Goal: Contribute content

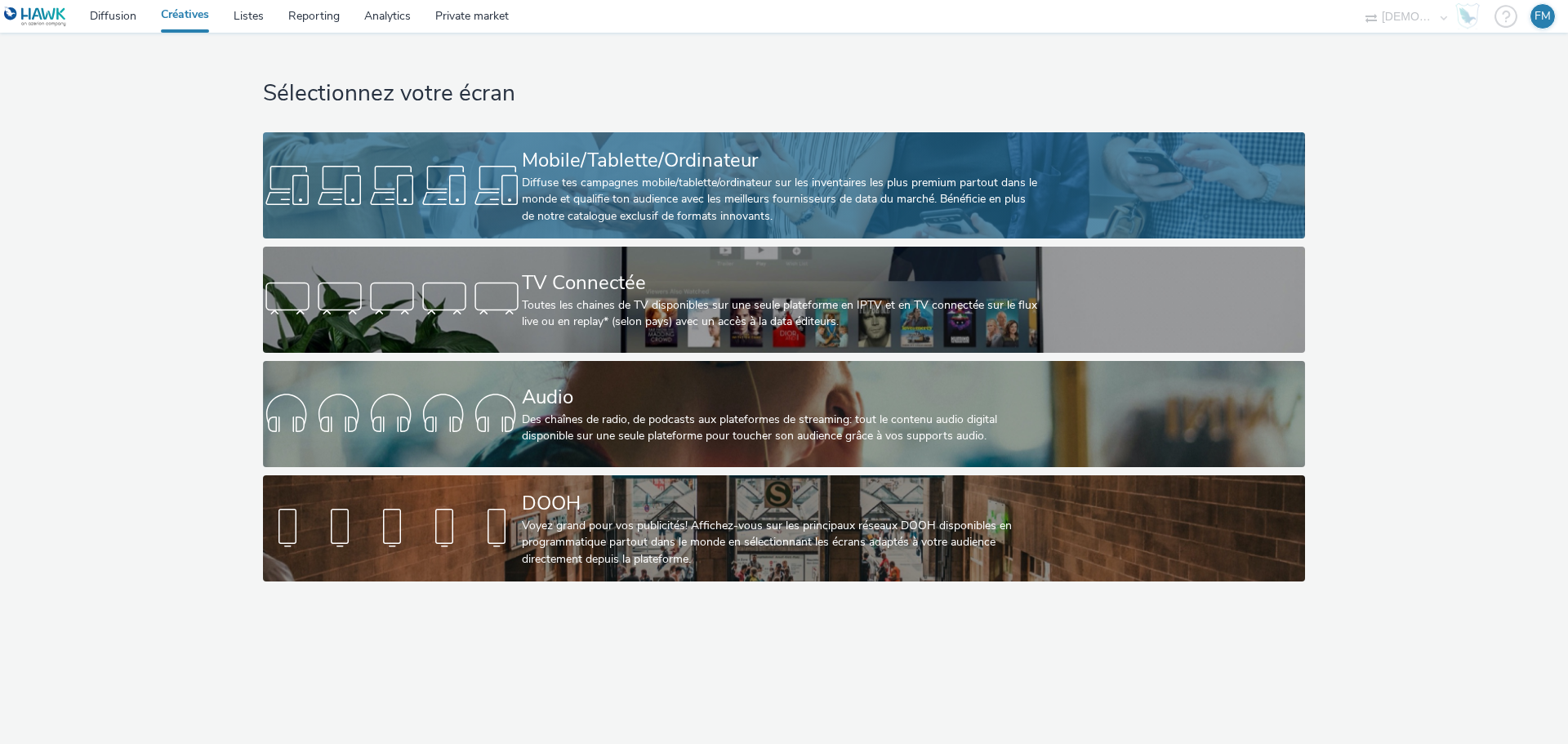
click at [670, 156] on div "Mobile/Tablette/Ordinateur" at bounding box center [780, 160] width 518 height 29
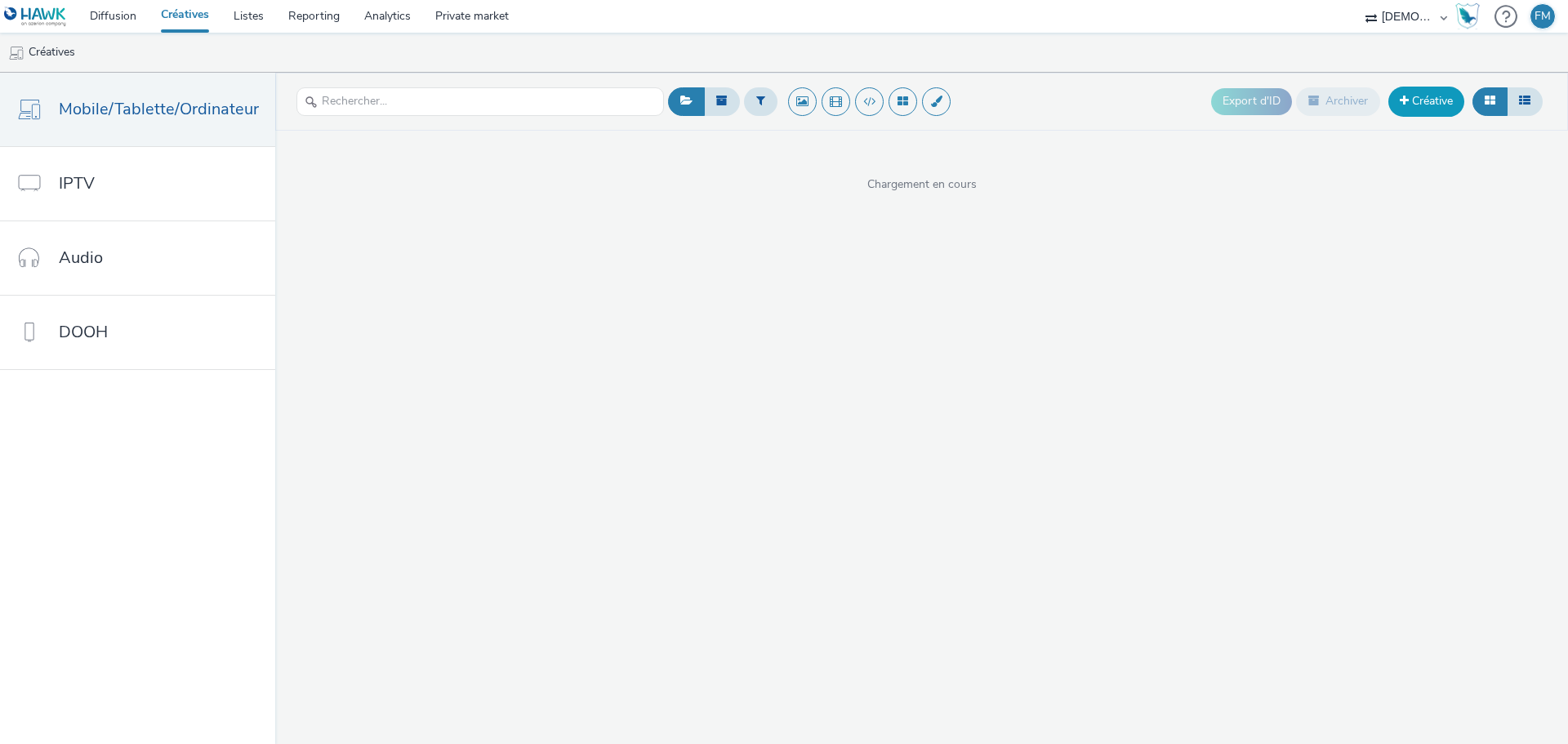
click at [1416, 104] on link "Créative" at bounding box center [1425, 101] width 76 height 29
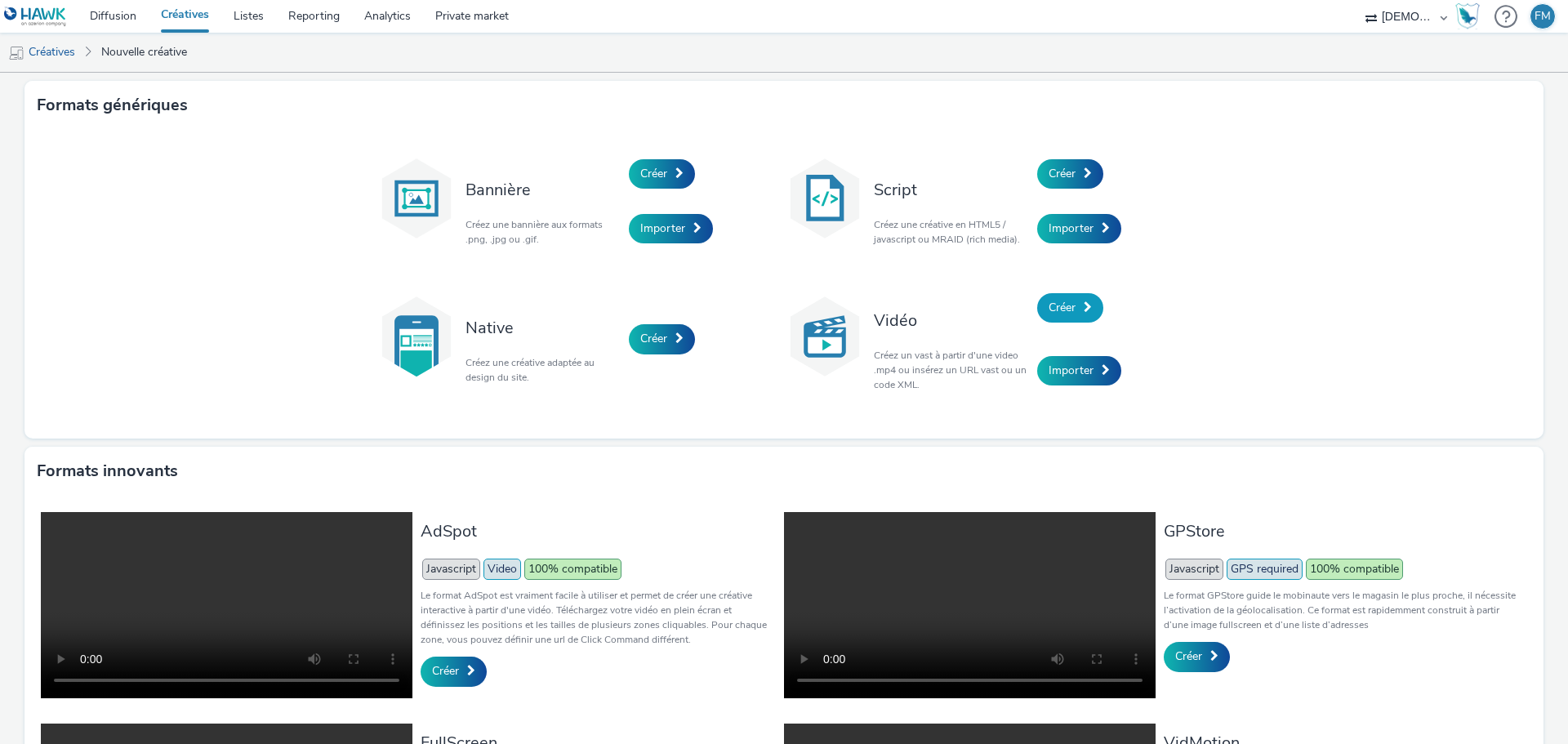
click at [1055, 295] on link "Créer" at bounding box center [1070, 307] width 66 height 29
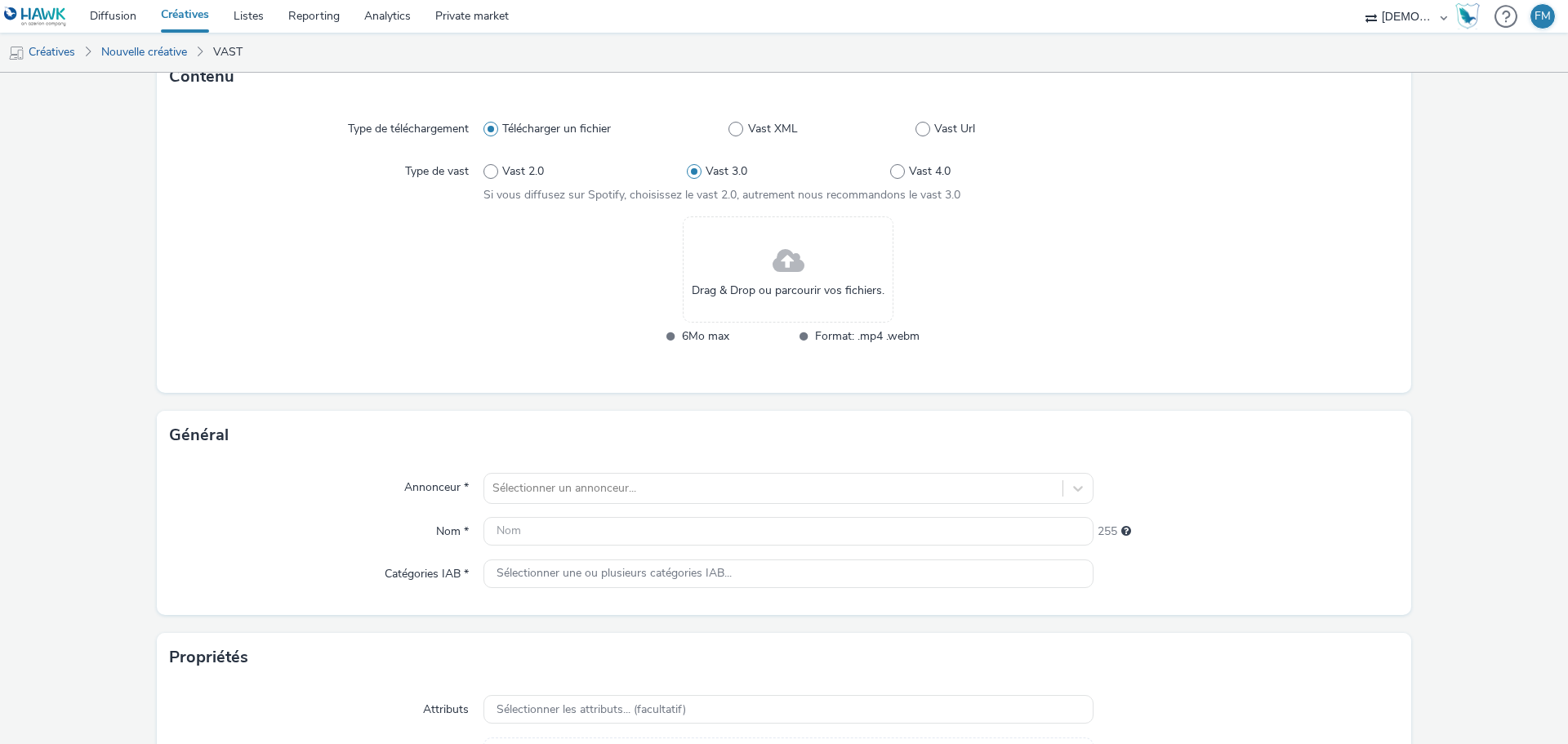
scroll to position [82, 0]
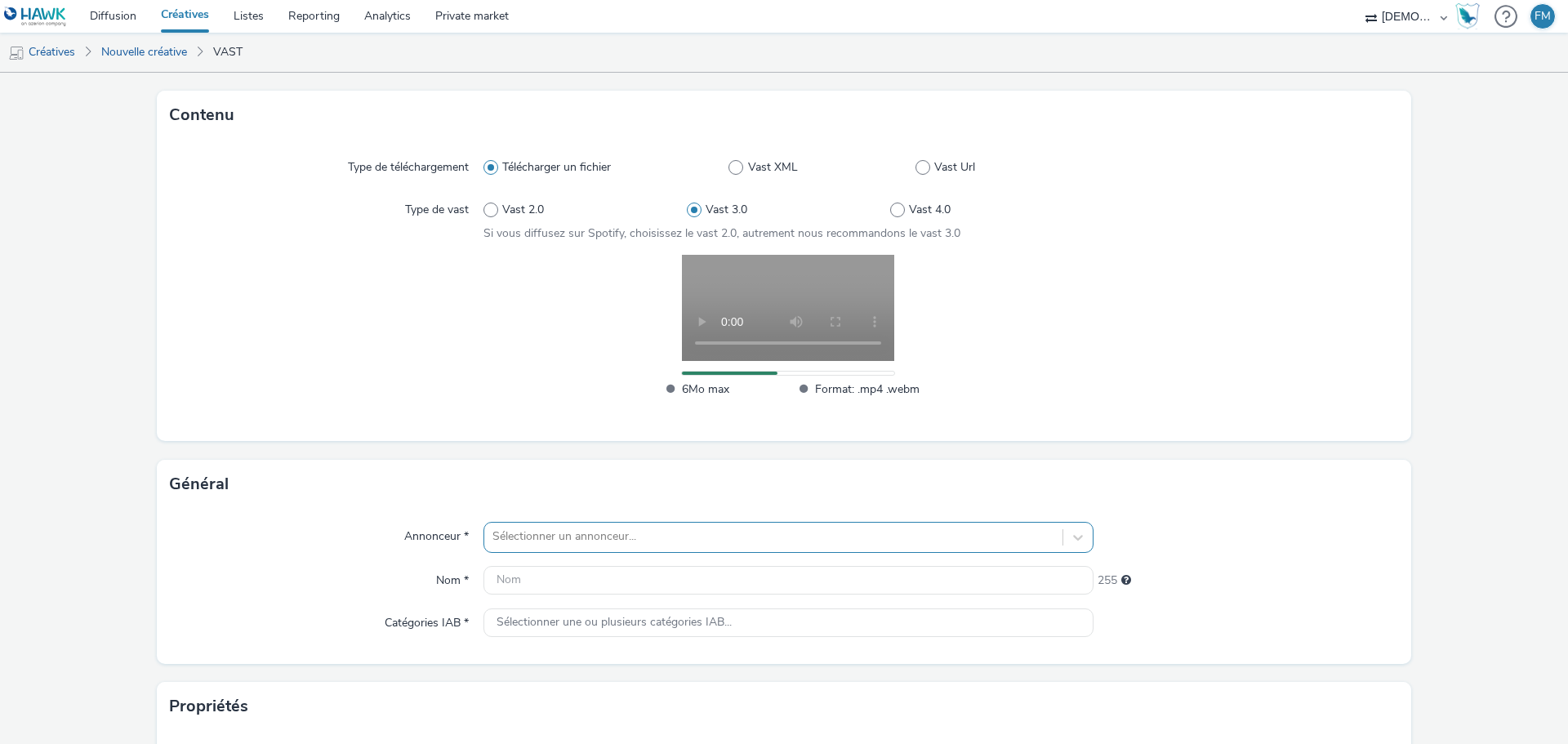
click at [496, 540] on div "Sélectionner un annonceur..." at bounding box center [788, 536] width 610 height 31
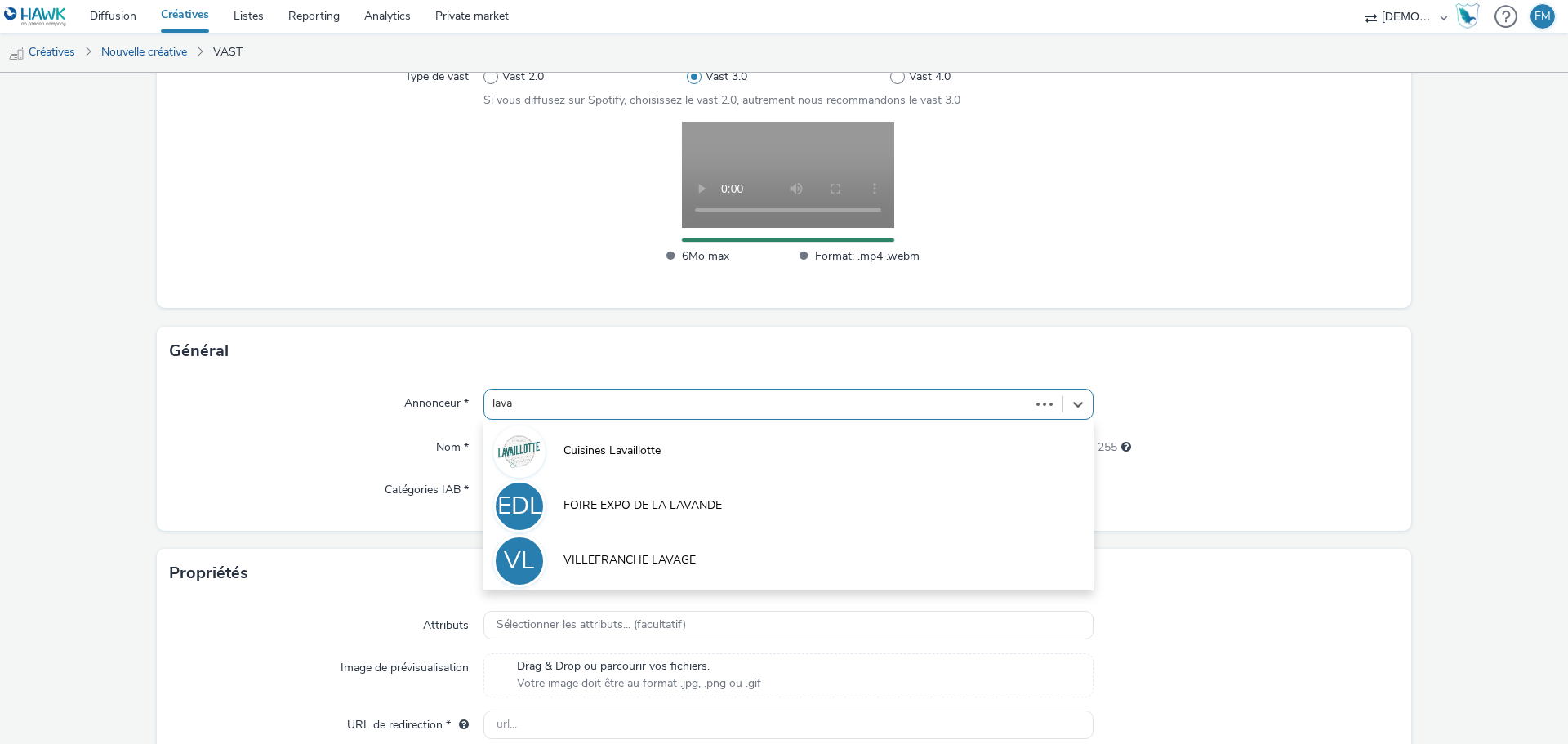
type input "lavai"
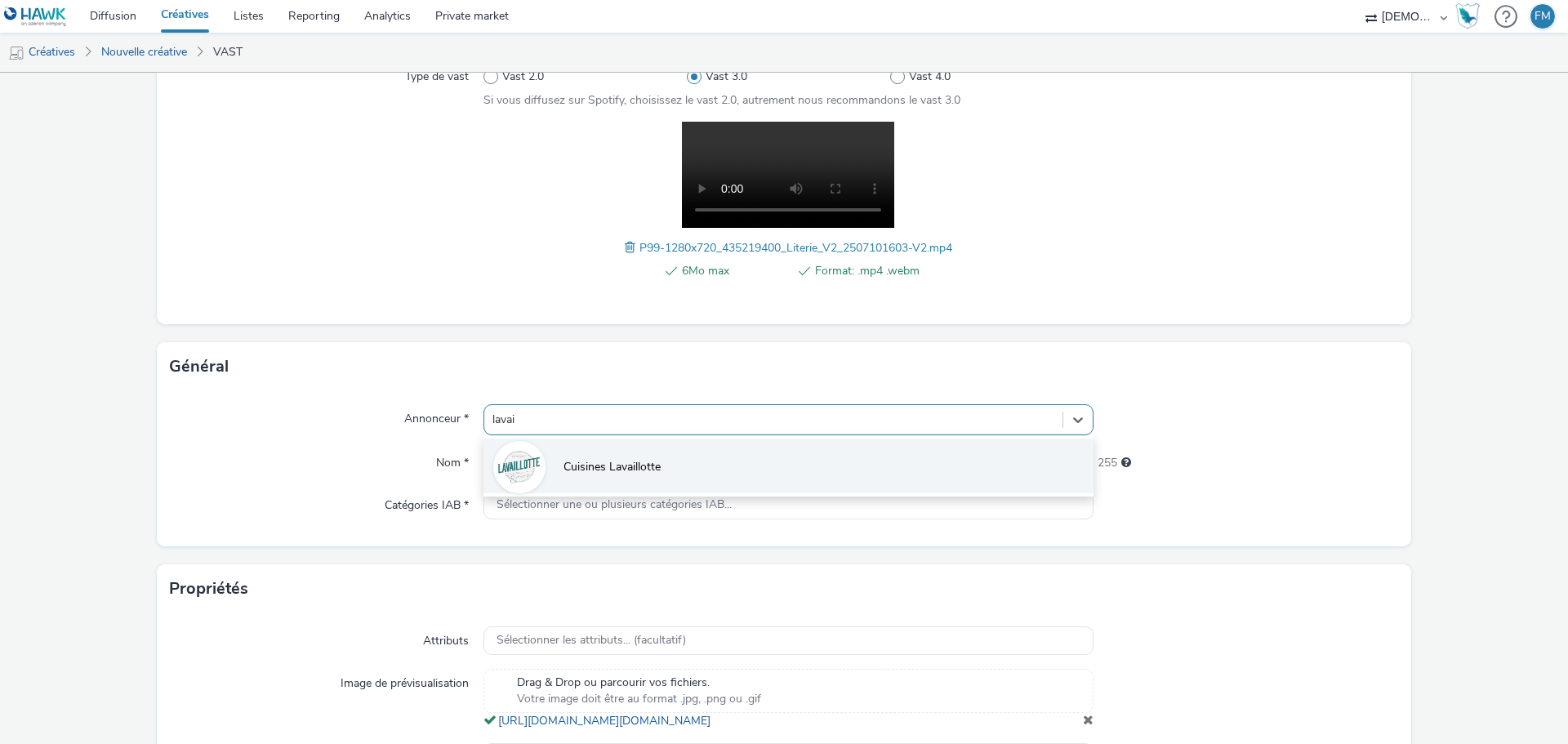
click at [751, 465] on li "Cuisines Lavaillotte" at bounding box center [788, 465] width 610 height 54
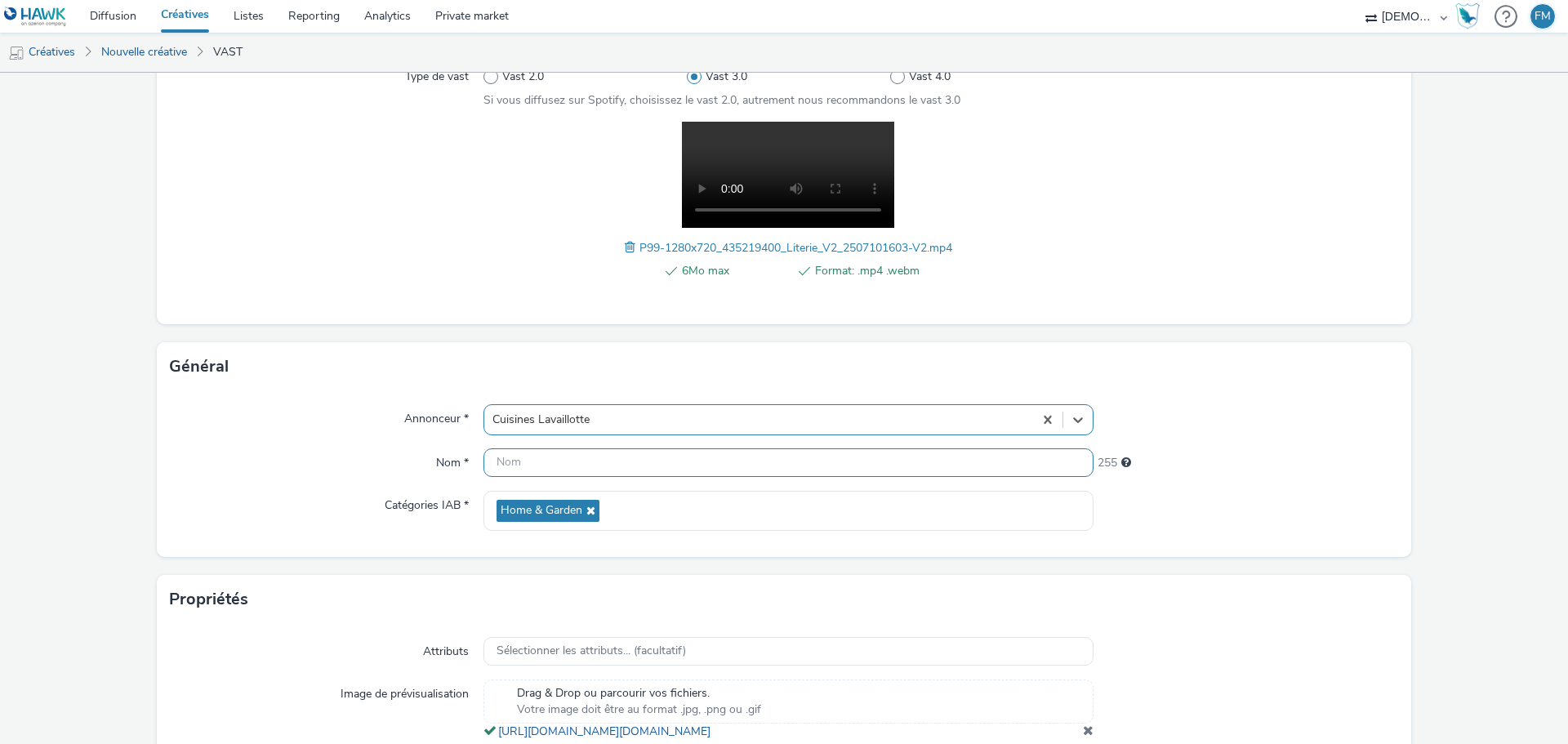
click at [698, 458] on input "text" at bounding box center [788, 462] width 610 height 29
type input "Outstream_video"
click at [1260, 449] on div "240" at bounding box center [1246, 460] width 306 height 23
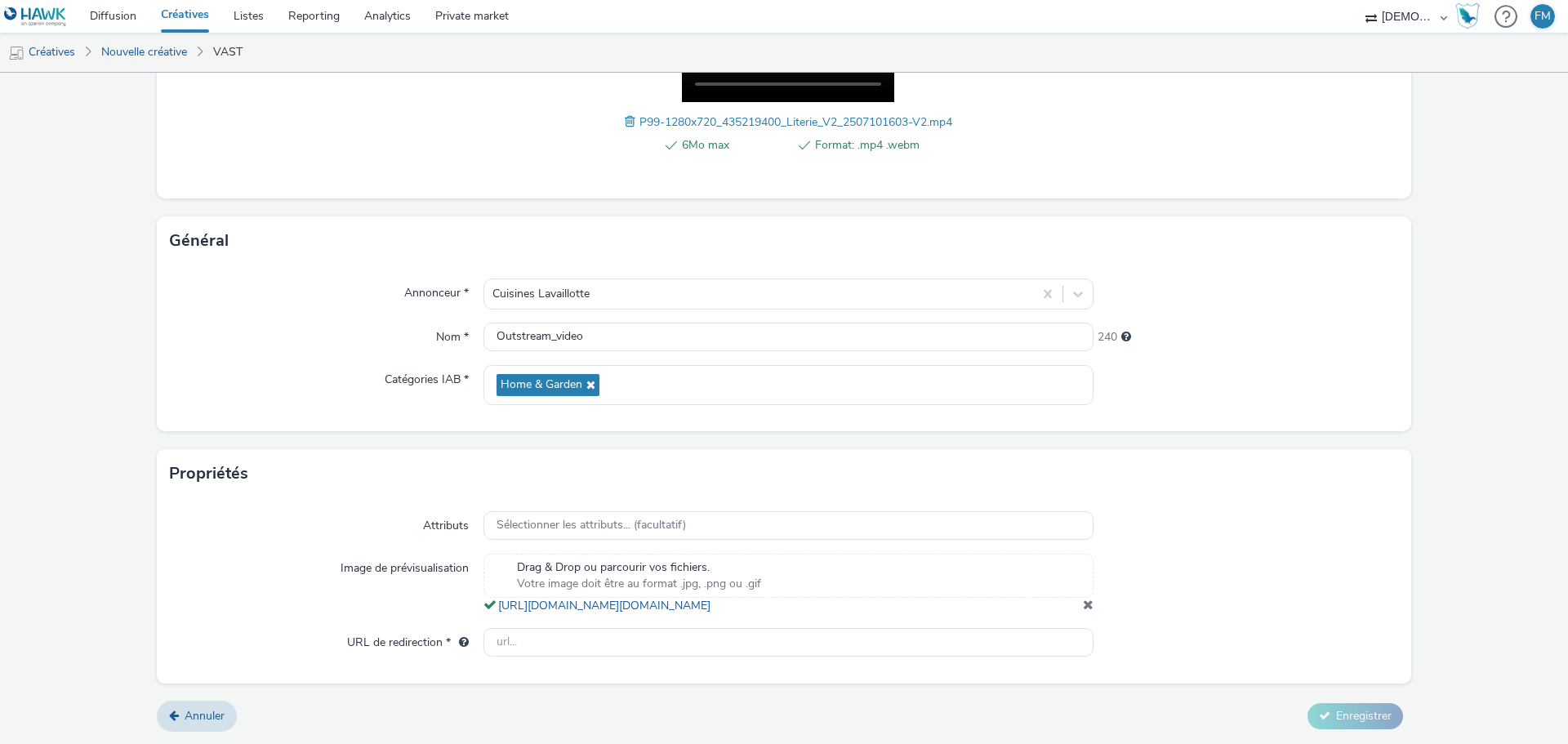
scroll to position [356, 0]
click at [1083, 605] on span at bounding box center [1088, 604] width 11 height 13
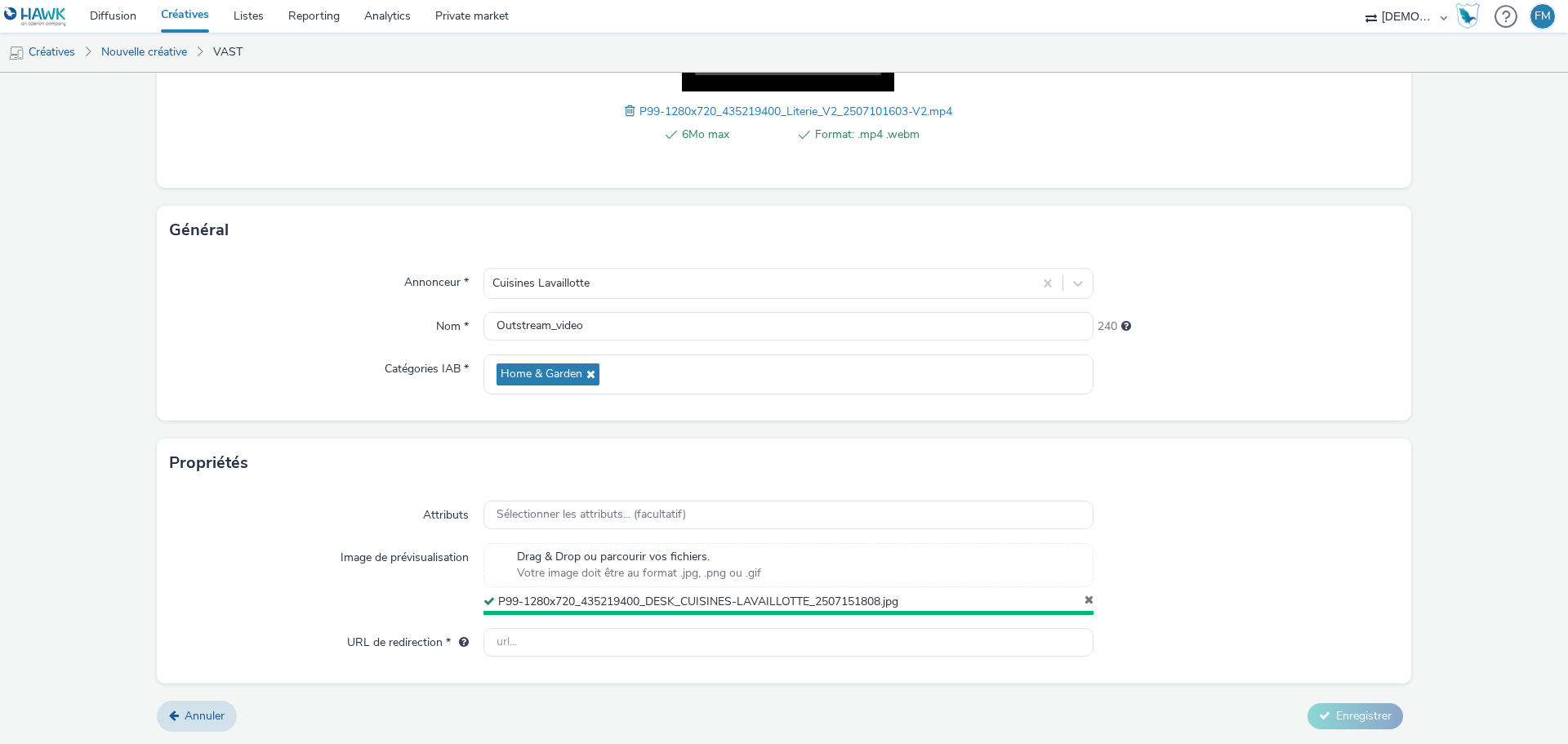
scroll to position [347, 0]
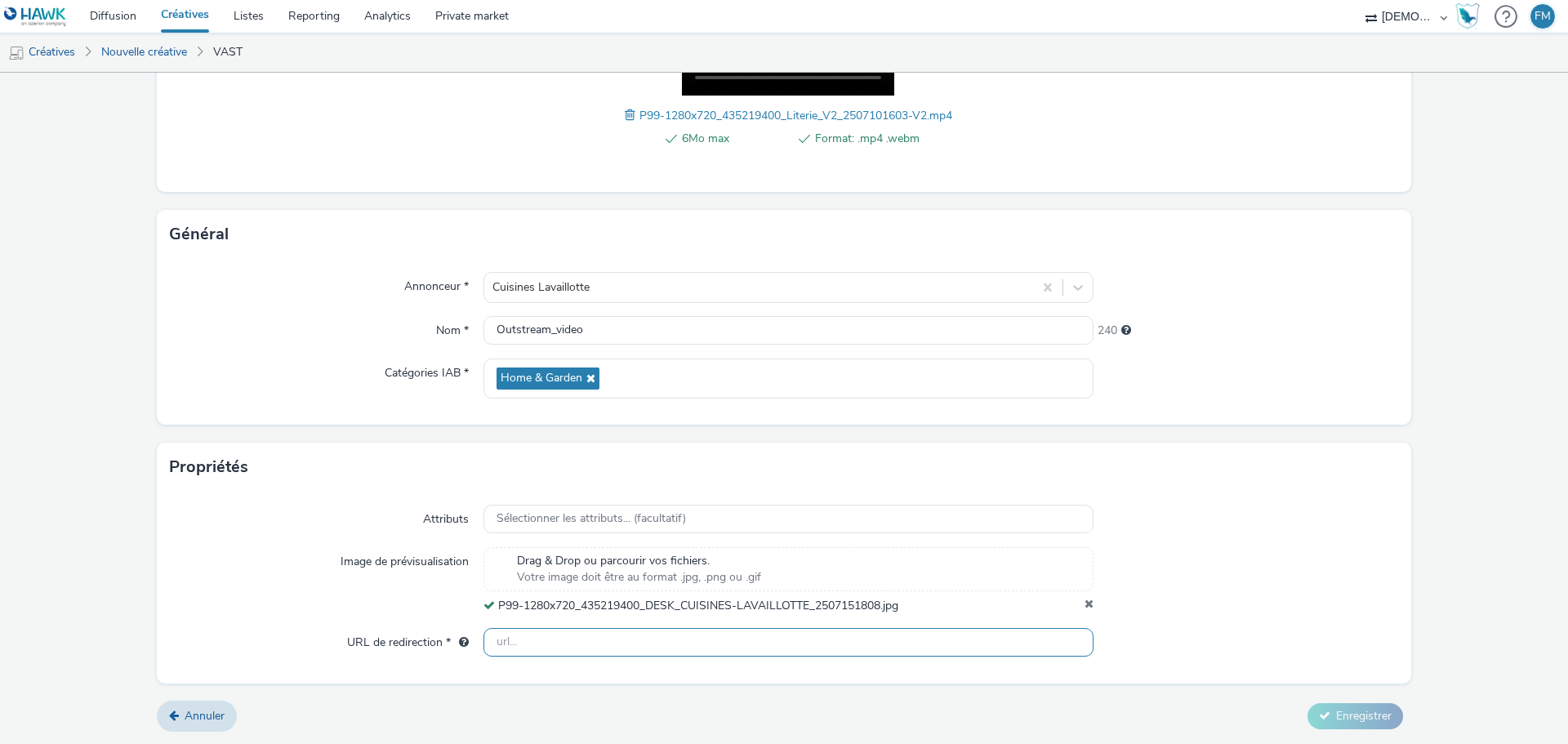
click at [587, 652] on input "text" at bounding box center [788, 642] width 610 height 29
paste input "[URL][DOMAIN_NAME]"
type input "[URL][DOMAIN_NAME]"
click at [1365, 552] on div at bounding box center [1246, 580] width 306 height 67
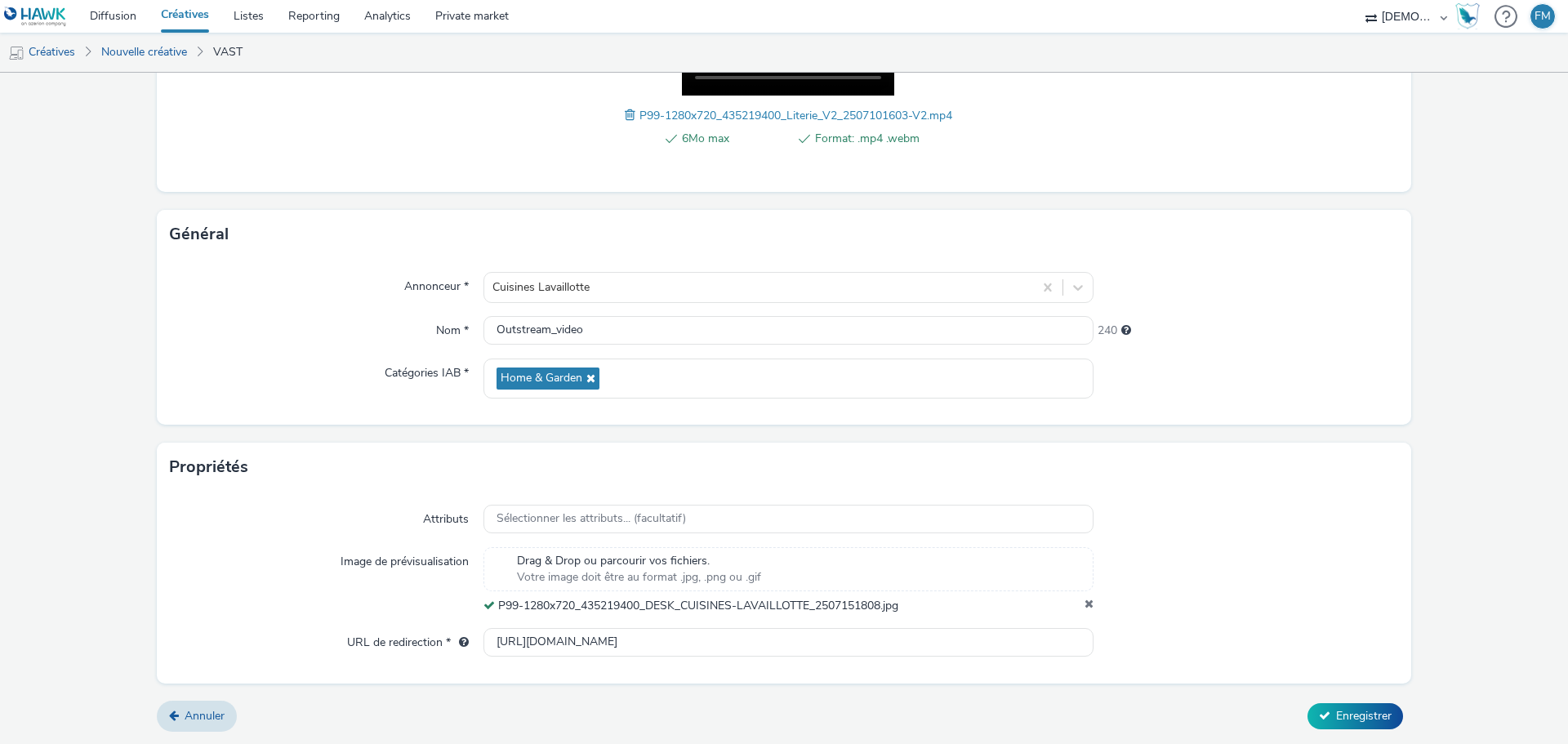
scroll to position [0, 0]
click at [1336, 720] on span "Enregistrer" at bounding box center [1364, 715] width 55 height 15
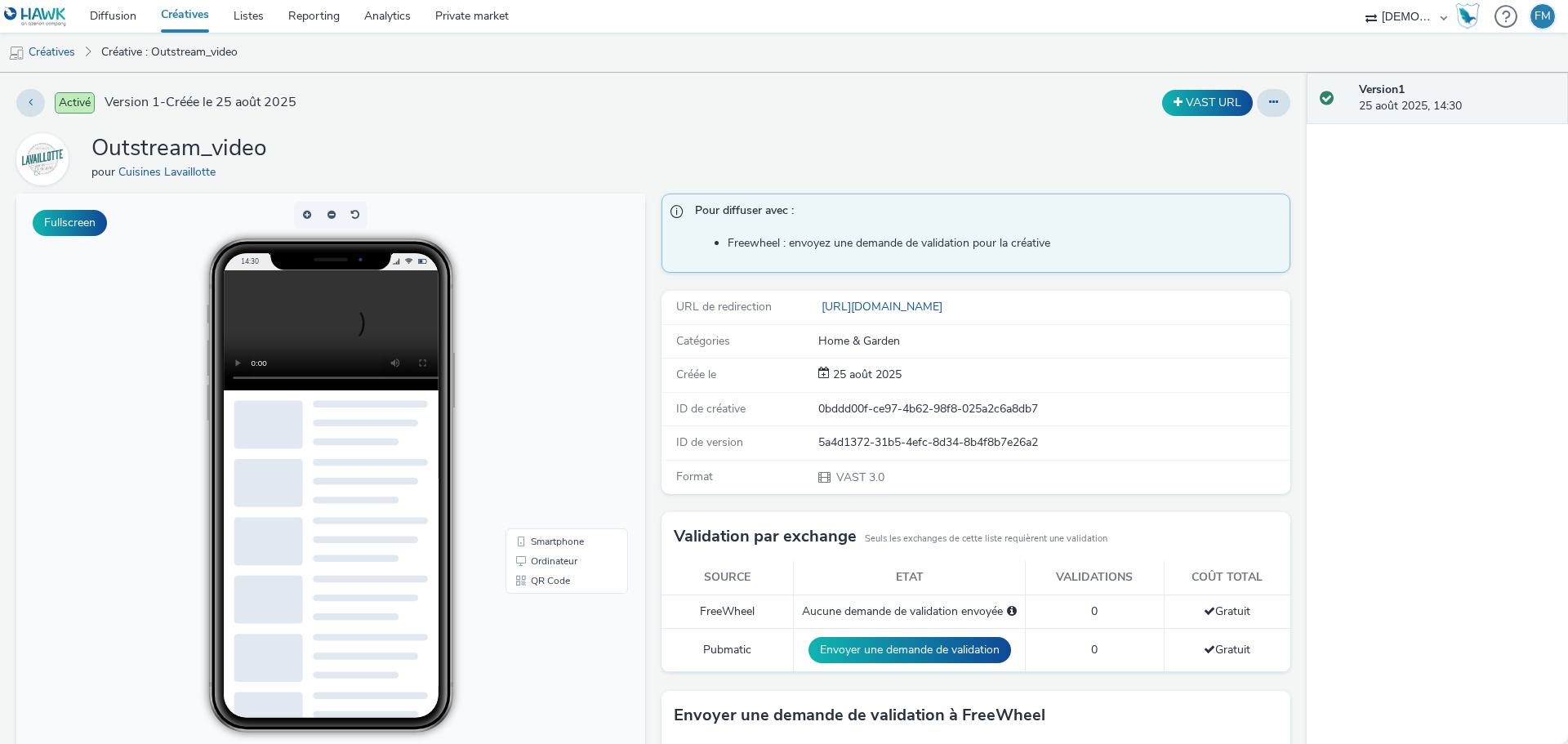
drag, startPoint x: 978, startPoint y: 152, endPoint x: 958, endPoint y: 162, distance: 22.4
click at [978, 152] on div "Outstream_video pour Cuisines Lavaillotte" at bounding box center [653, 159] width 1274 height 53
click at [41, 45] on link "Créatives" at bounding box center [41, 53] width 83 height 39
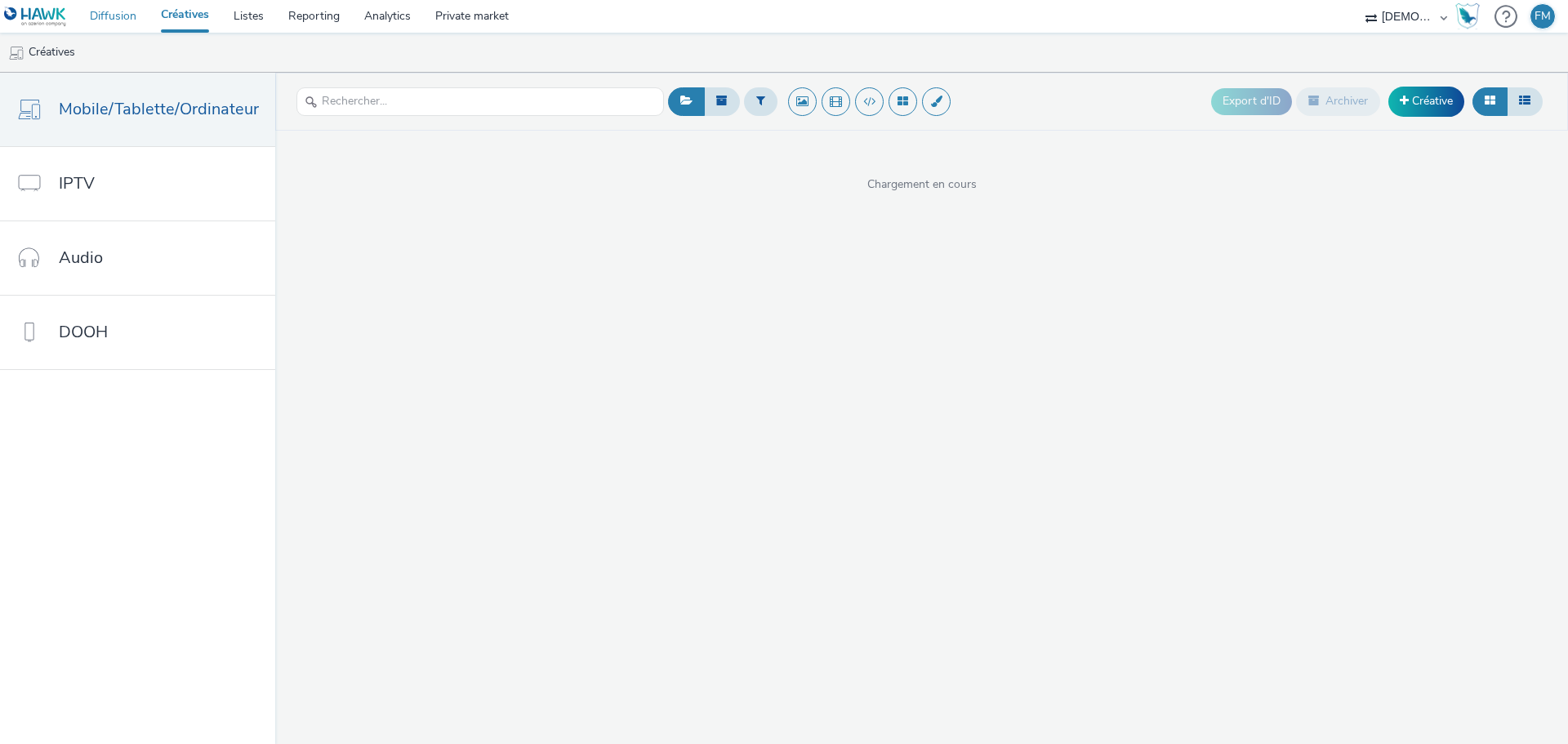
click at [141, 26] on link "Diffusion" at bounding box center [113, 16] width 71 height 33
